Goal: Transaction & Acquisition: Purchase product/service

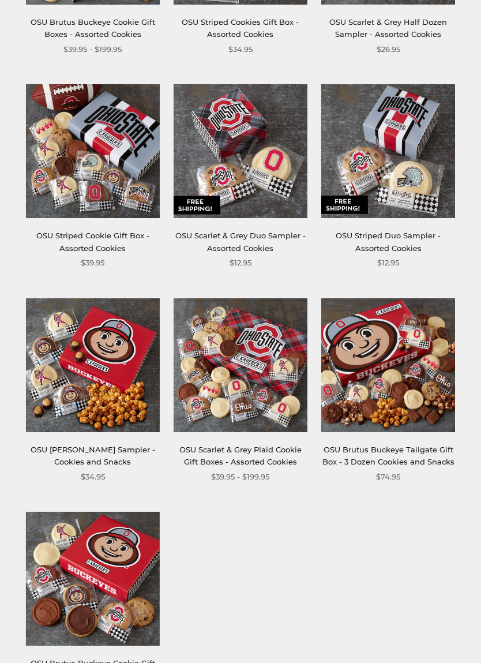
scroll to position [374, 0]
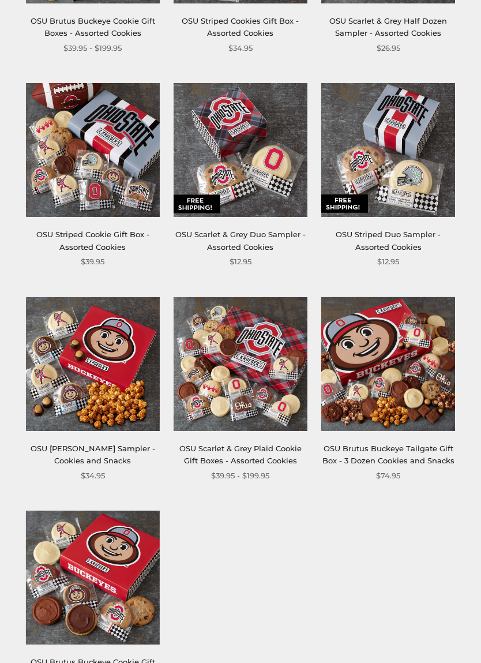
click at [254, 376] on img at bounding box center [241, 365] width 134 height 134
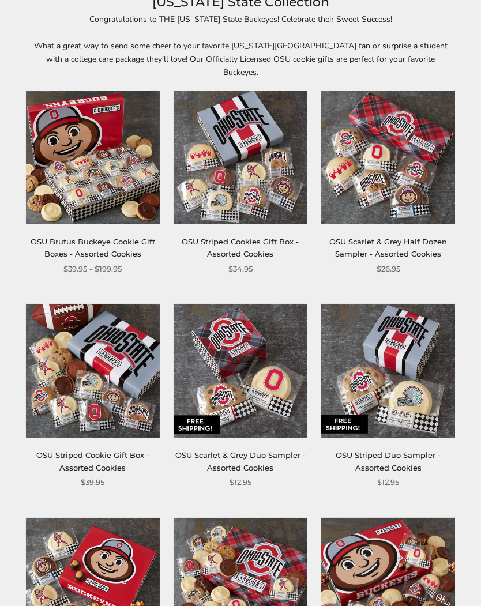
scroll to position [153, 0]
click at [261, 170] on img at bounding box center [241, 158] width 134 height 134
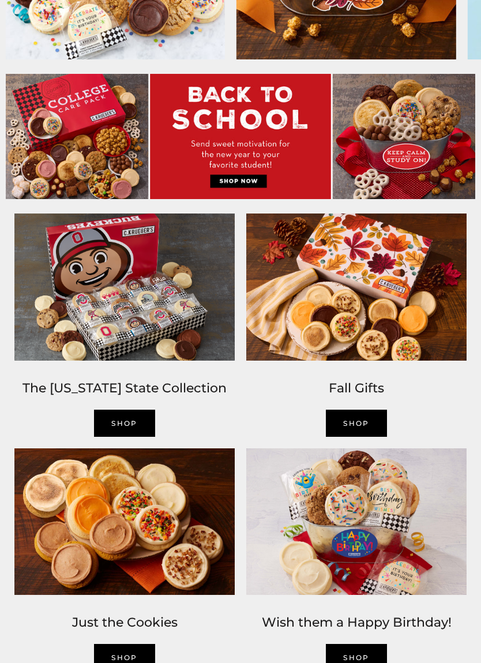
scroll to position [465, 0]
click at [143, 316] on img at bounding box center [125, 287] width 232 height 159
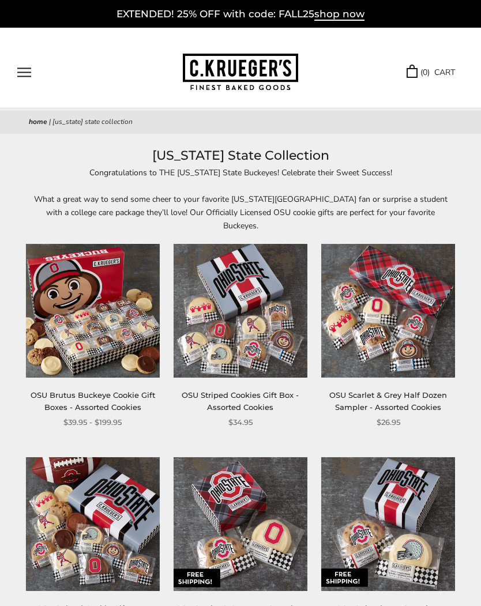
click at [95, 393] on link "OSU Brutus Buckeye Cookie Gift Boxes - Assorted Cookies" at bounding box center [93, 401] width 125 height 21
